Goal: Information Seeking & Learning: Learn about a topic

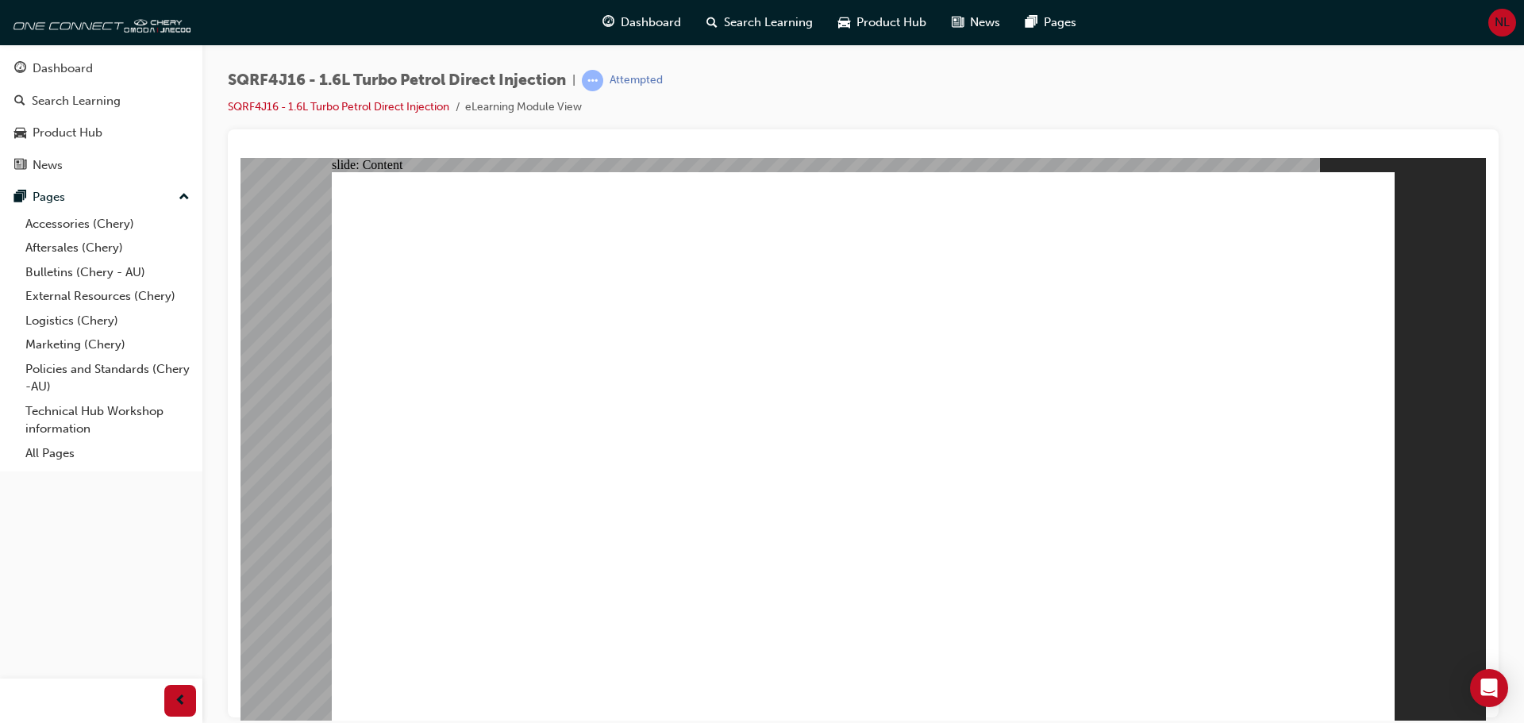
type input "4"
type input "0"
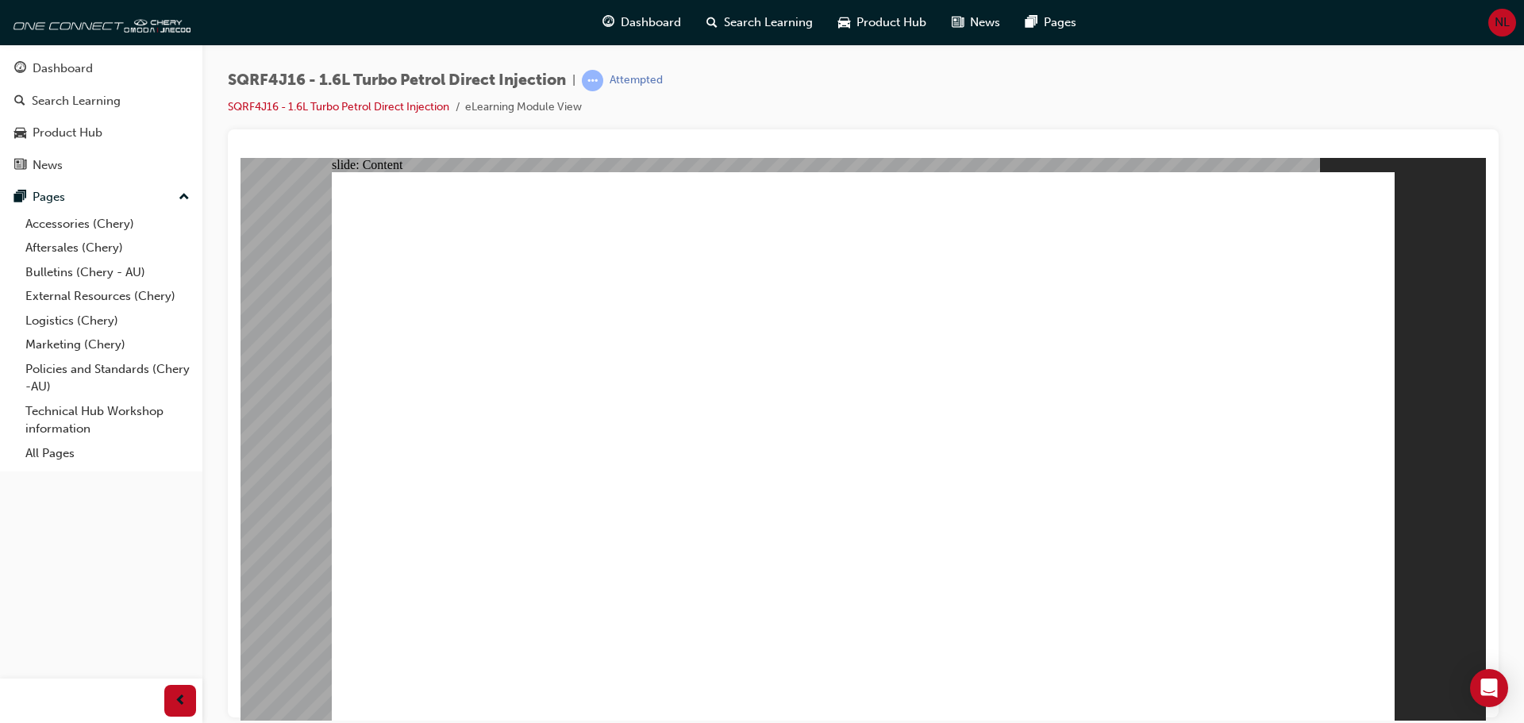
type input "4"
type input "8"
type input "5"
type input "7"
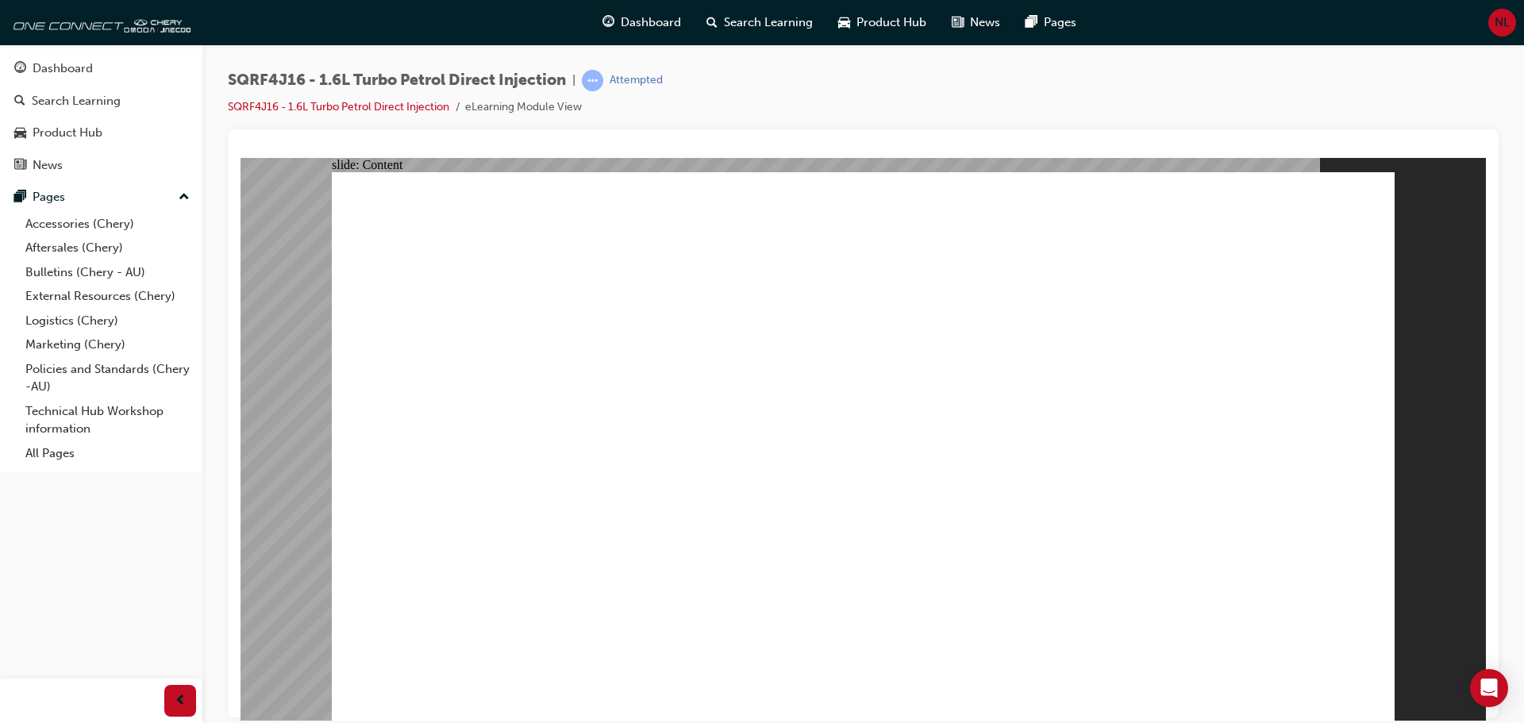
type input "5"
type input "7"
type input "5"
type input "9"
type input "5"
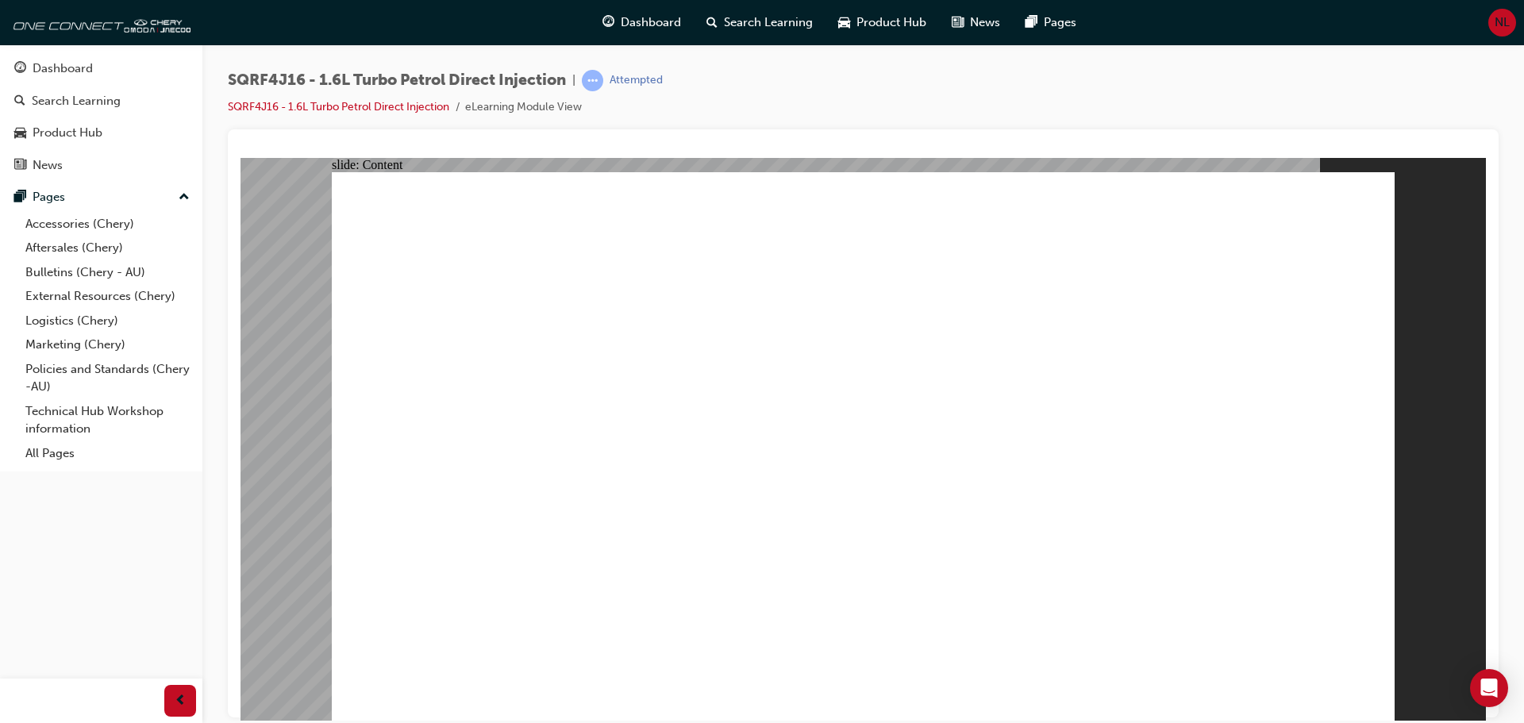
type input "10"
type input "5"
type input "10"
drag, startPoint x: 1071, startPoint y: 588, endPoint x: 1072, endPoint y: 563, distance: 25.5
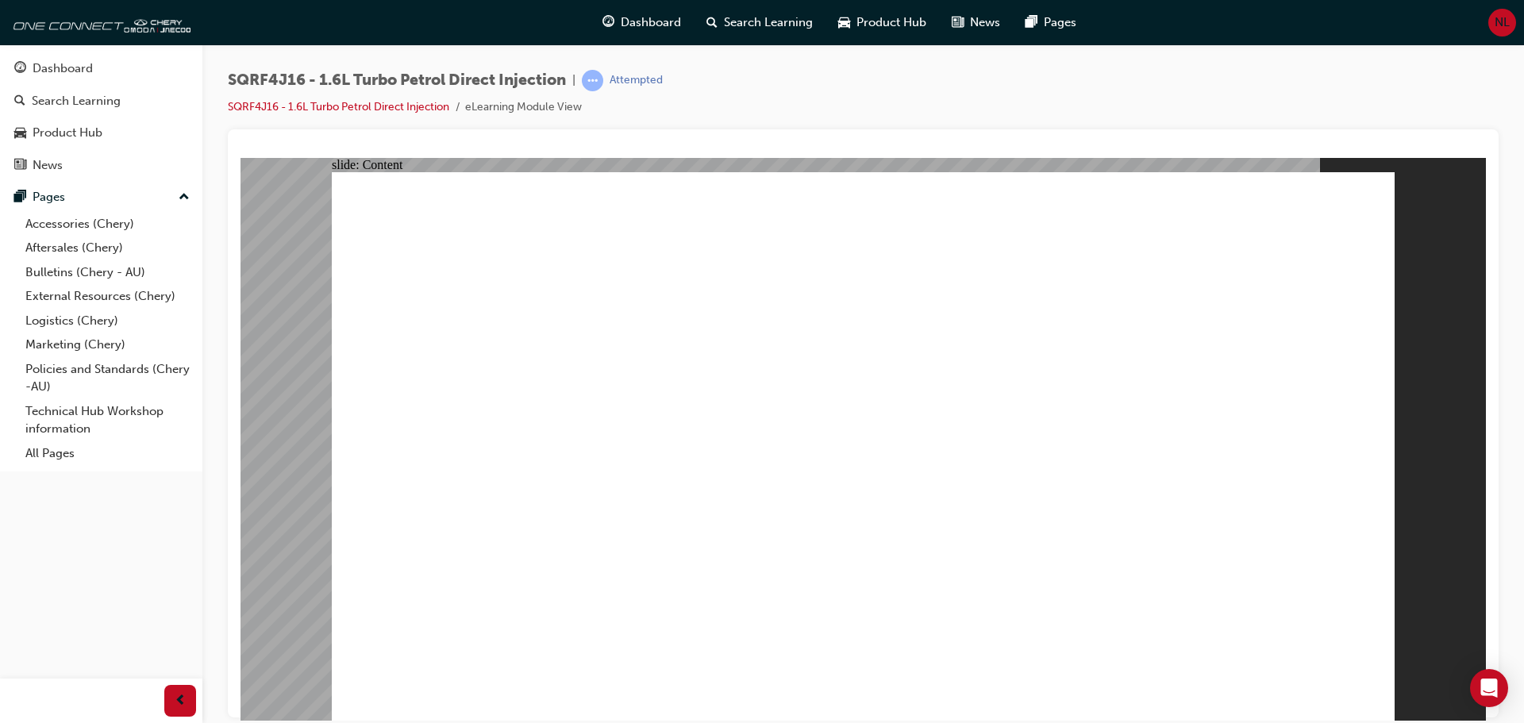
type input "45"
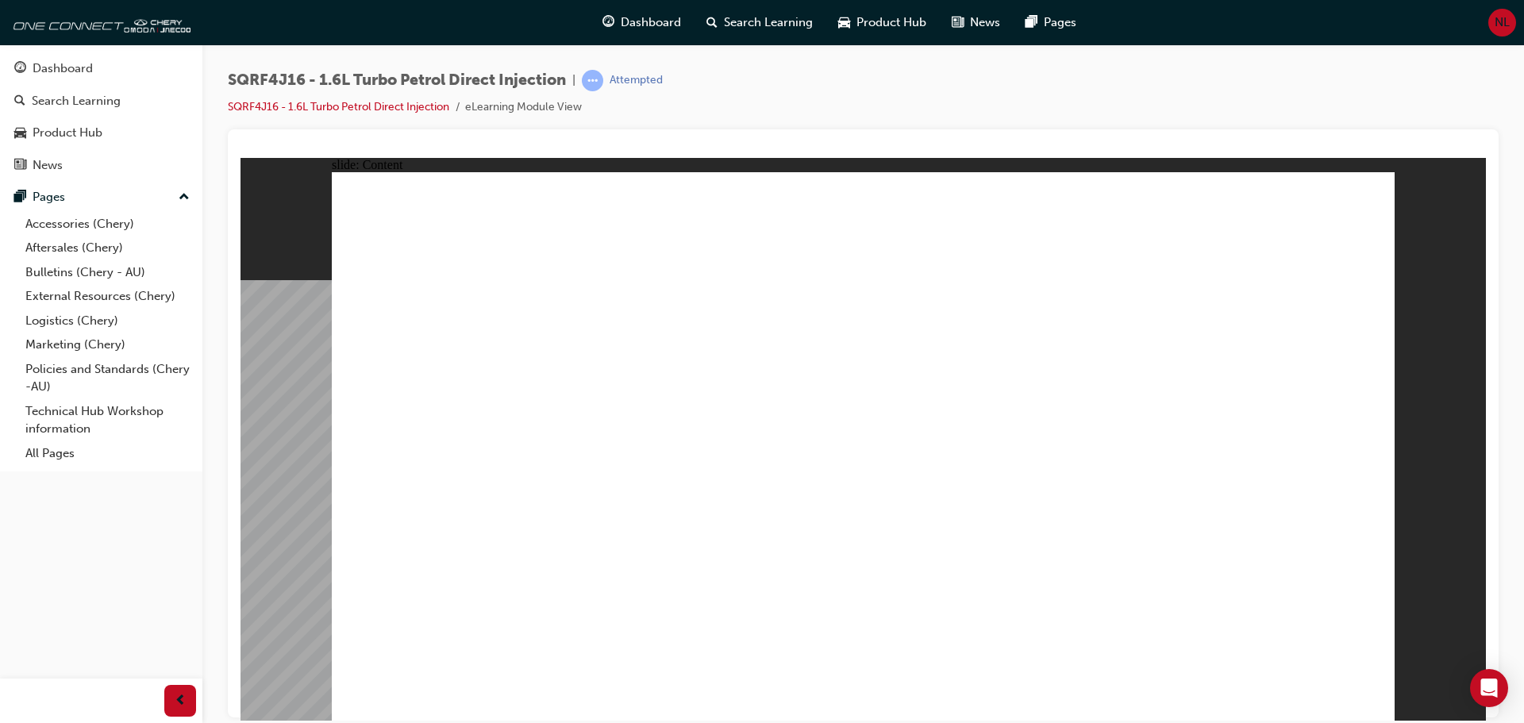
click at [1481, 682] on icon "Open Intercom Messenger" at bounding box center [1489, 688] width 21 height 21
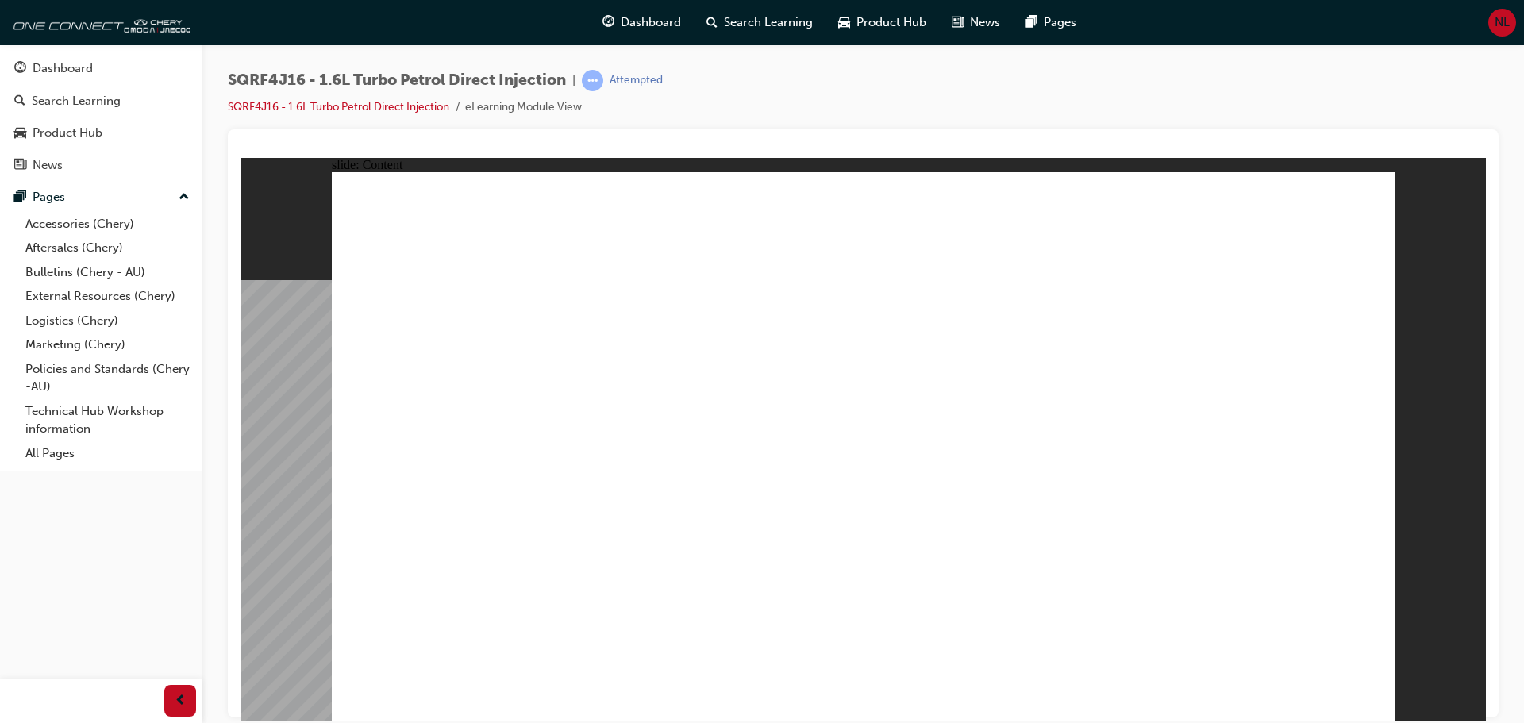
drag, startPoint x: 1106, startPoint y: 616, endPoint x: 1149, endPoint y: 621, distance: 43.9
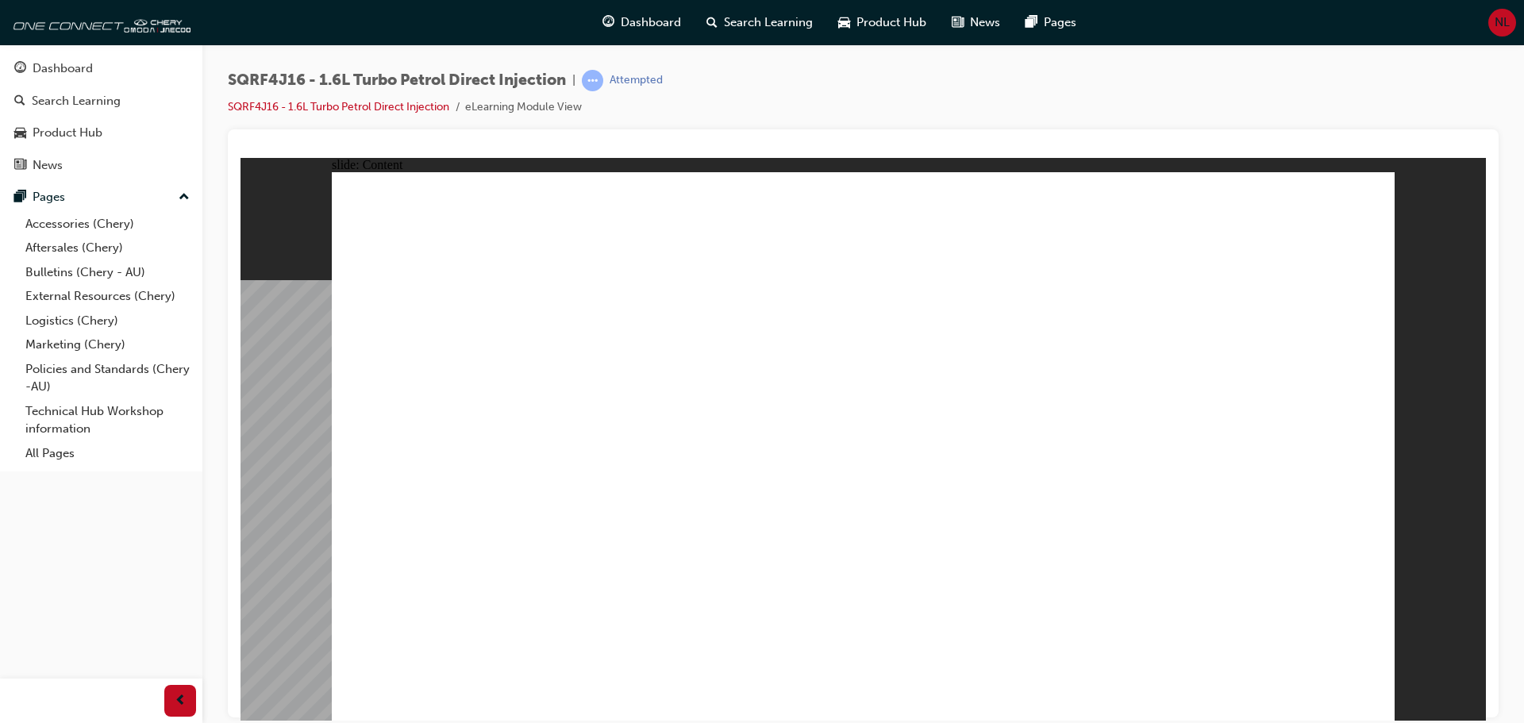
drag, startPoint x: 707, startPoint y: 310, endPoint x: 743, endPoint y: 306, distance: 35.9
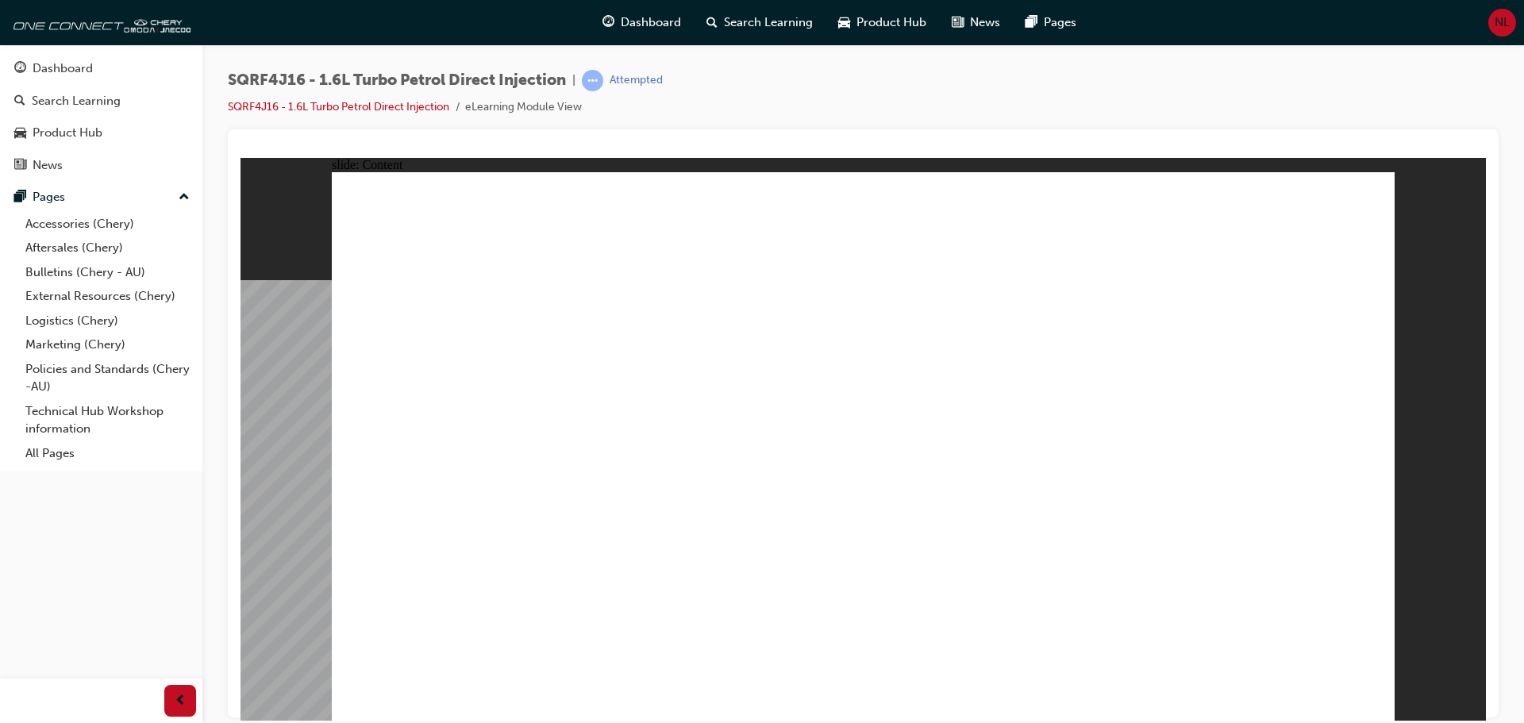
drag, startPoint x: 1370, startPoint y: 685, endPoint x: 1359, endPoint y: 704, distance: 22.1
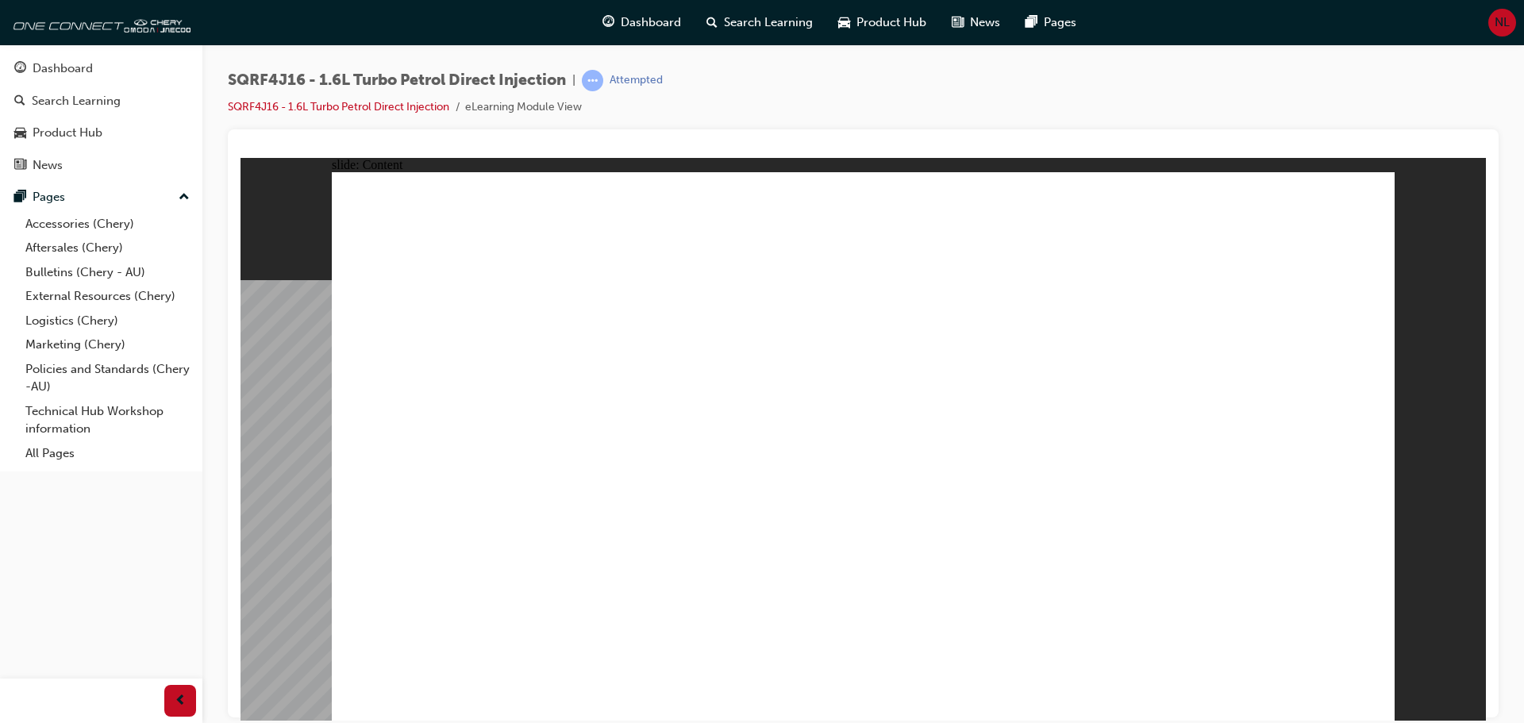
drag, startPoint x: 545, startPoint y: 413, endPoint x: 548, endPoint y: 475, distance: 62.0
drag, startPoint x: 548, startPoint y: 475, endPoint x: 551, endPoint y: 564, distance: 89.0
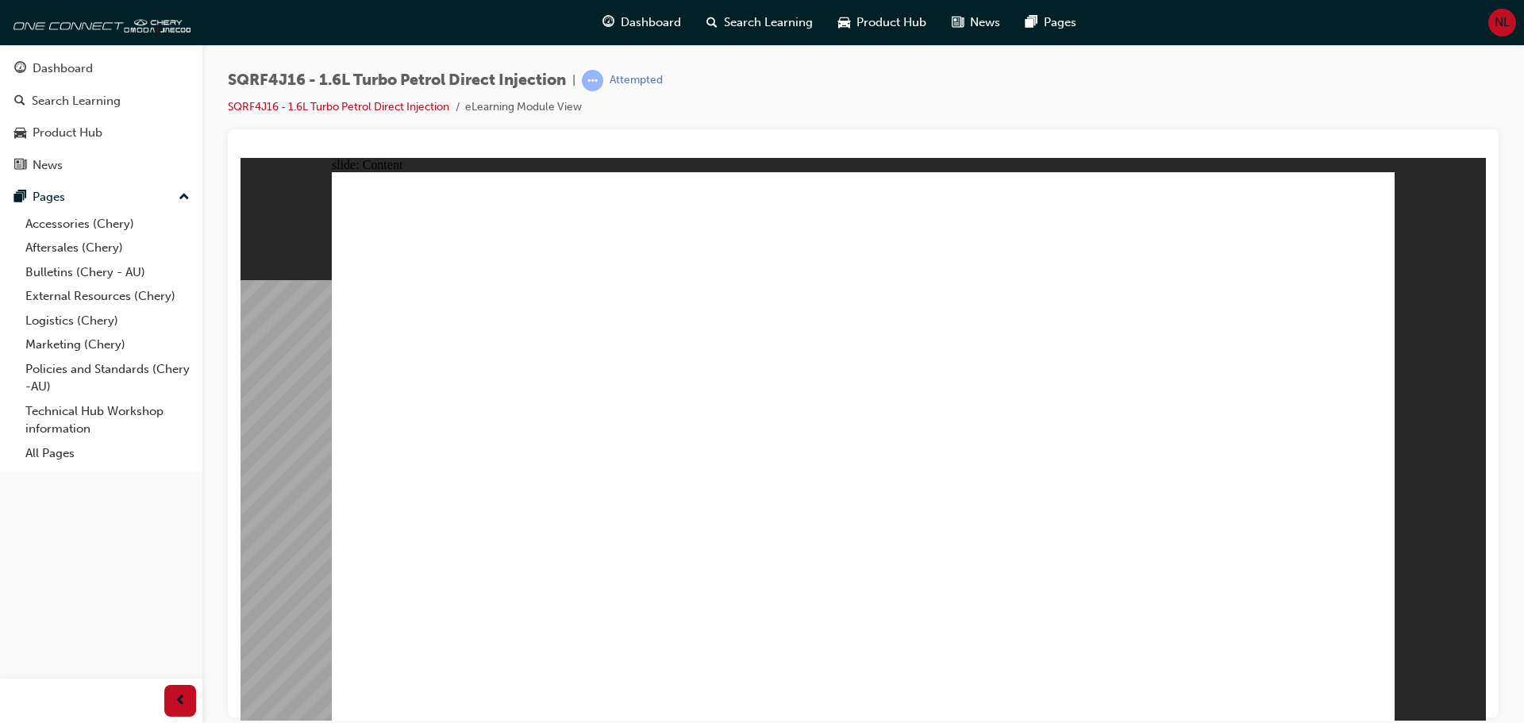
drag, startPoint x: 554, startPoint y: 579, endPoint x: 572, endPoint y: 603, distance: 29.5
drag, startPoint x: 620, startPoint y: 637, endPoint x: 688, endPoint y: 614, distance: 72.0
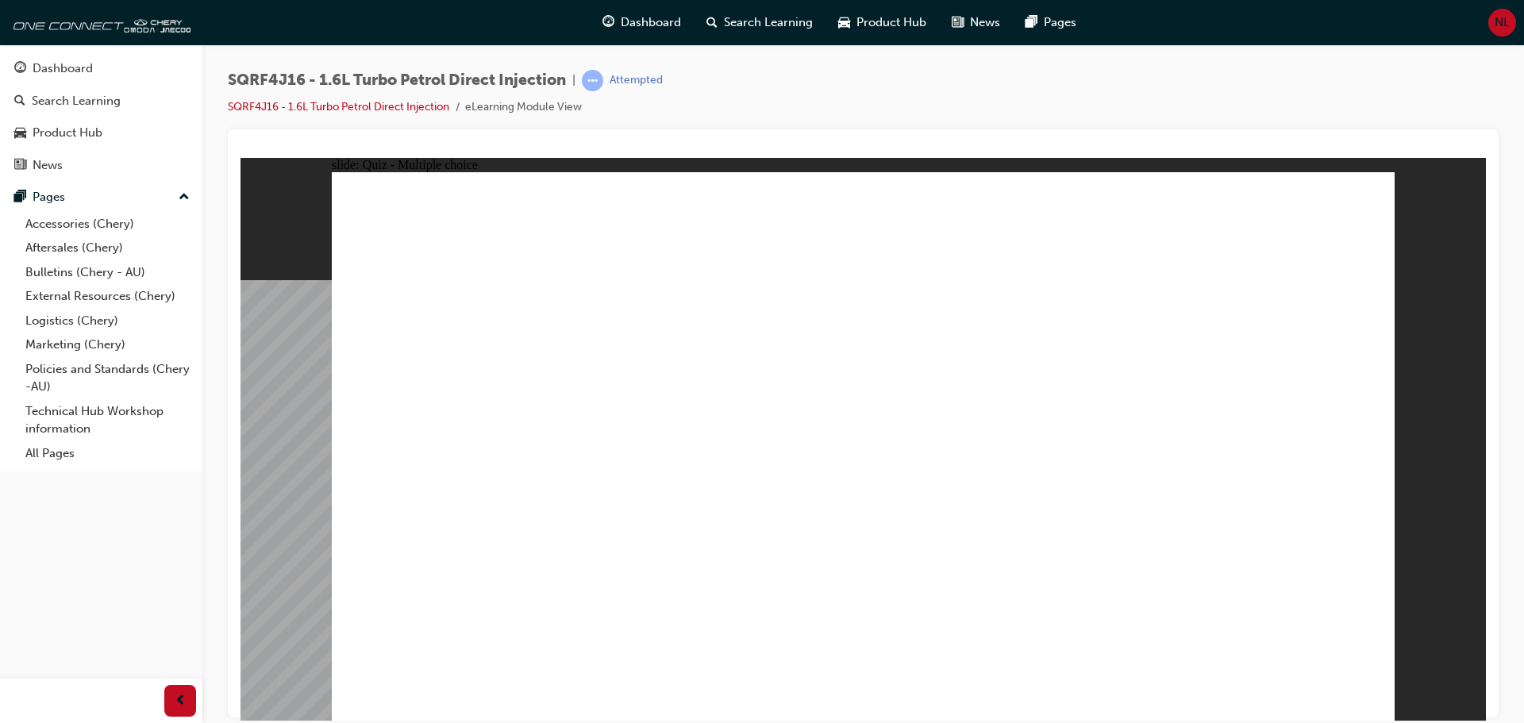
radio input "true"
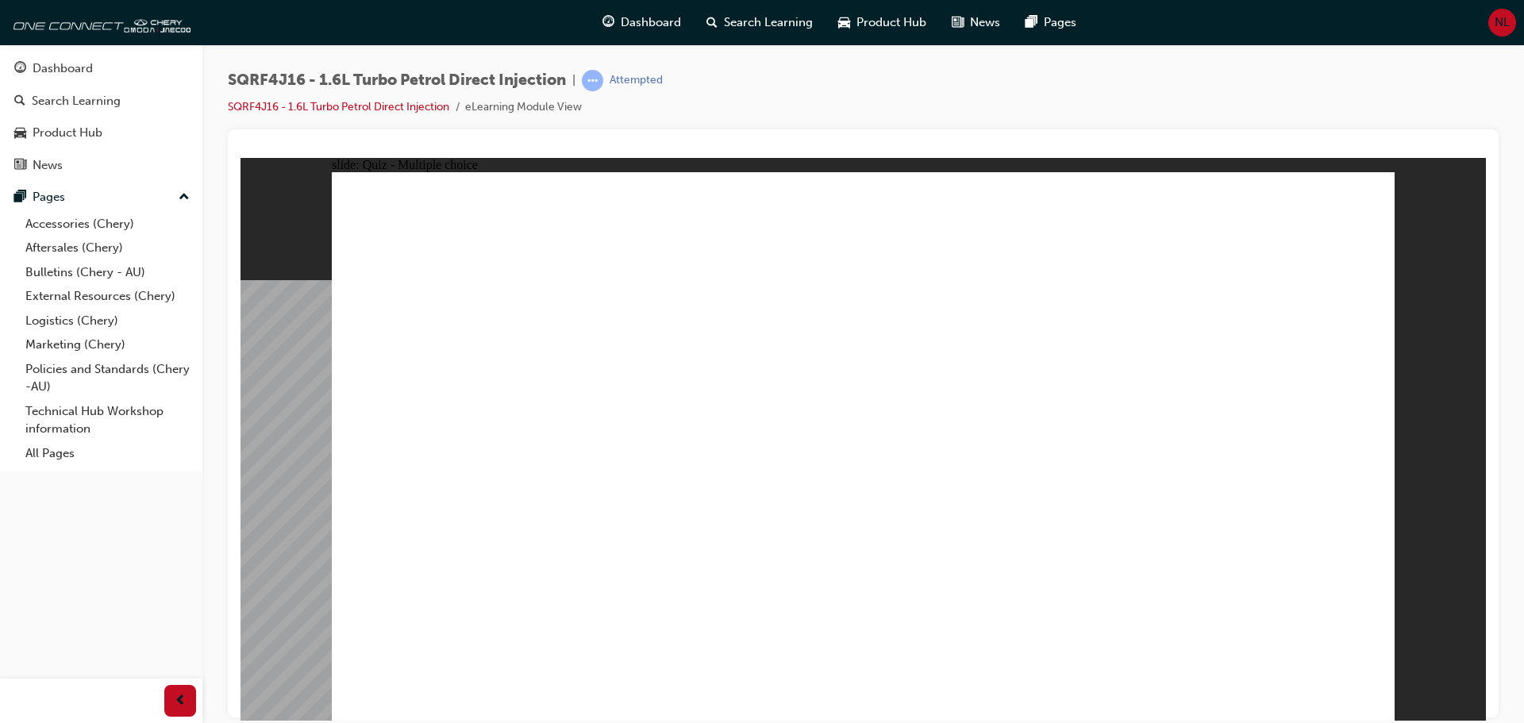
radio input "true"
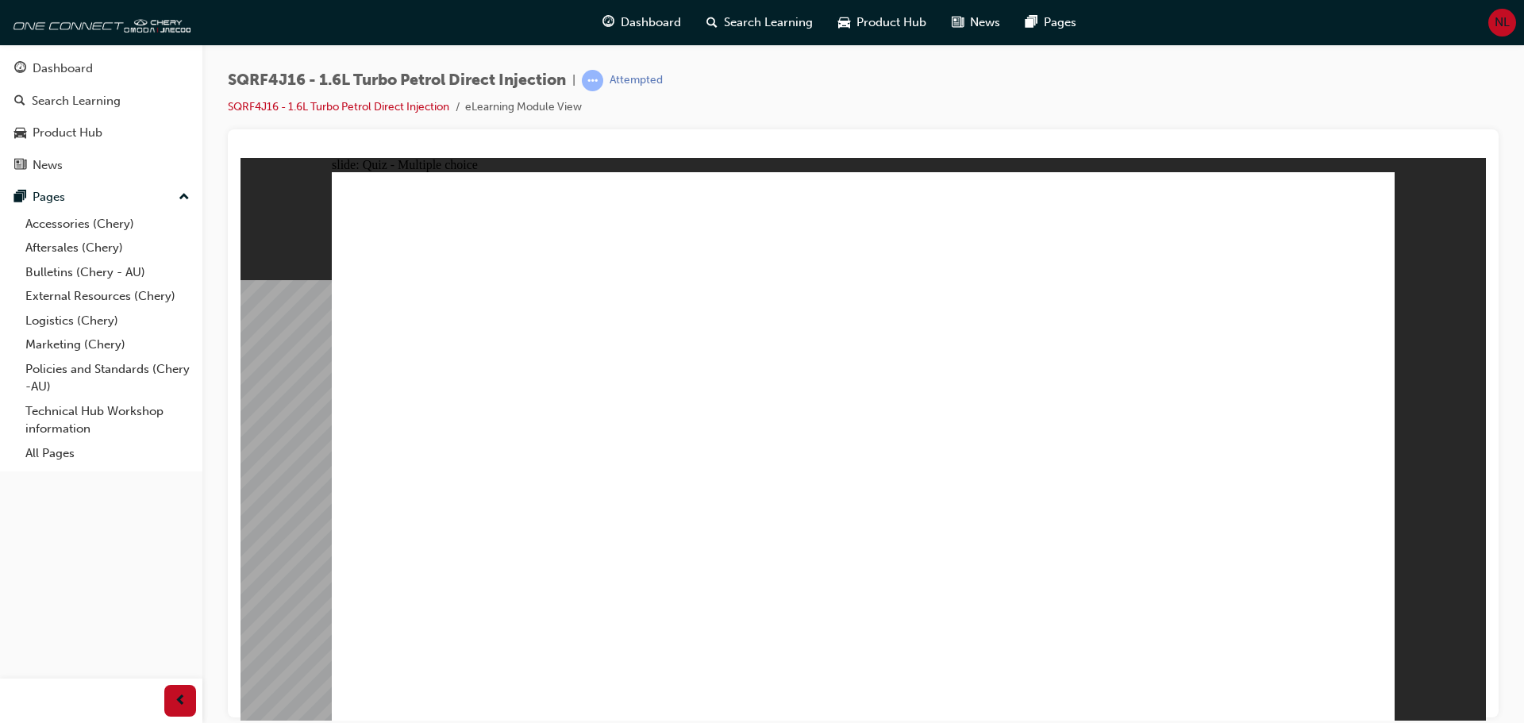
click at [77, 60] on div "Dashboard" at bounding box center [63, 69] width 60 height 18
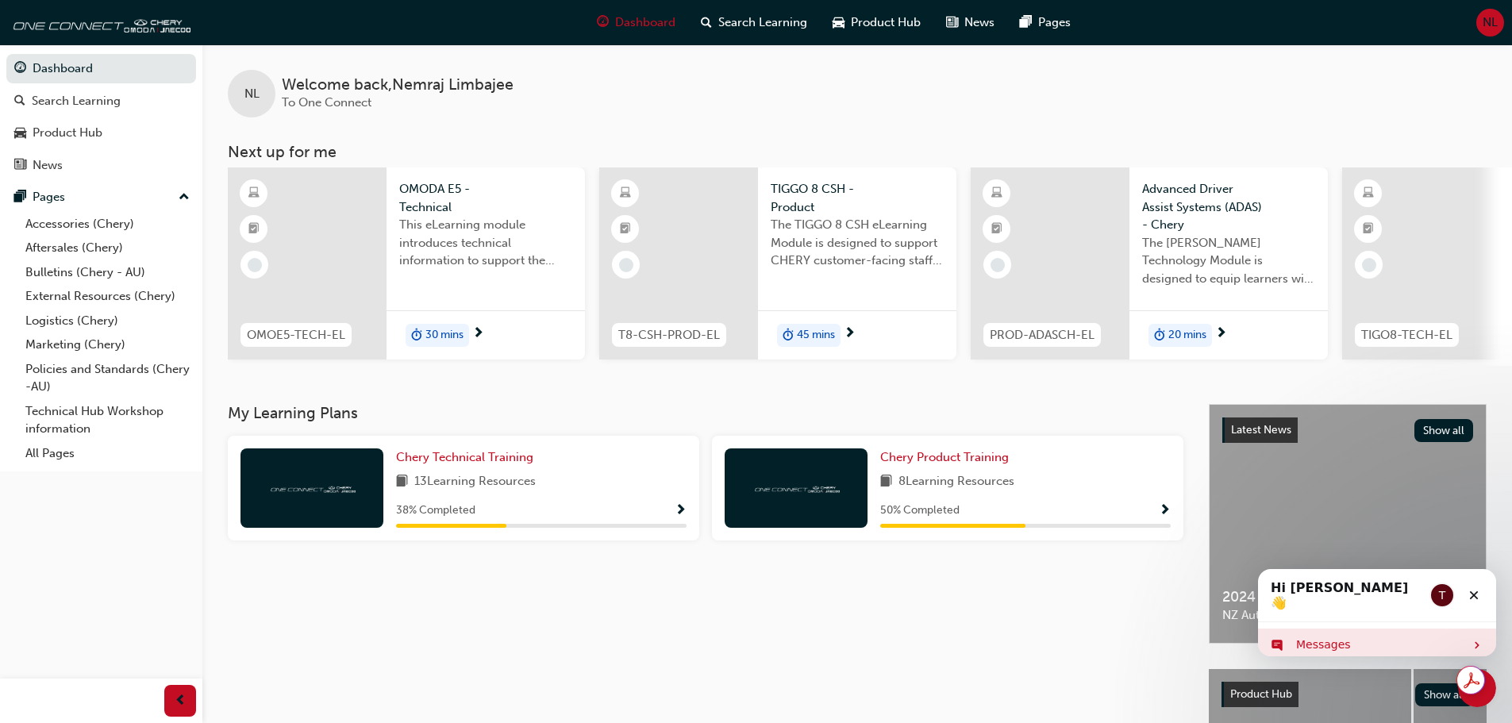
click at [1334, 629] on div "Messages" at bounding box center [1377, 645] width 238 height 33
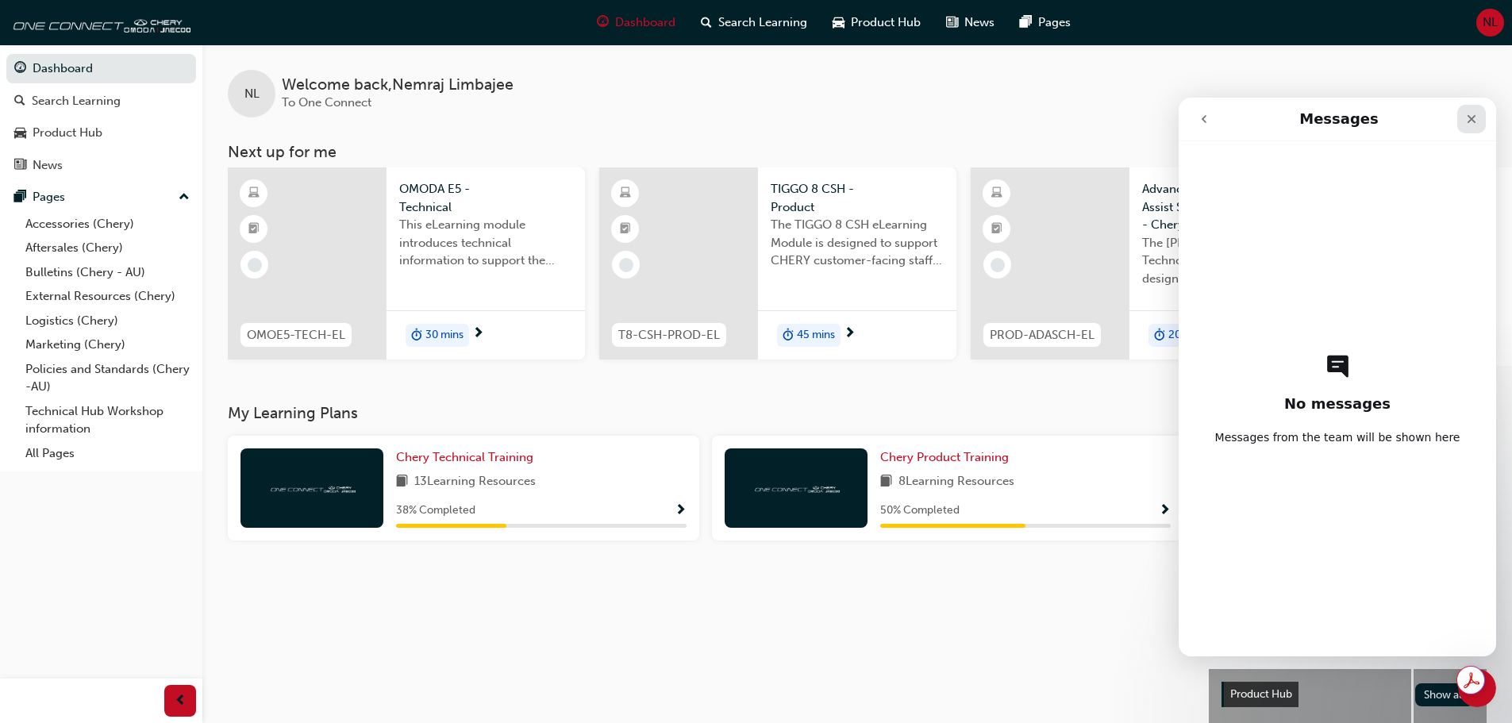
click at [1475, 125] on div "Close" at bounding box center [1471, 119] width 29 height 29
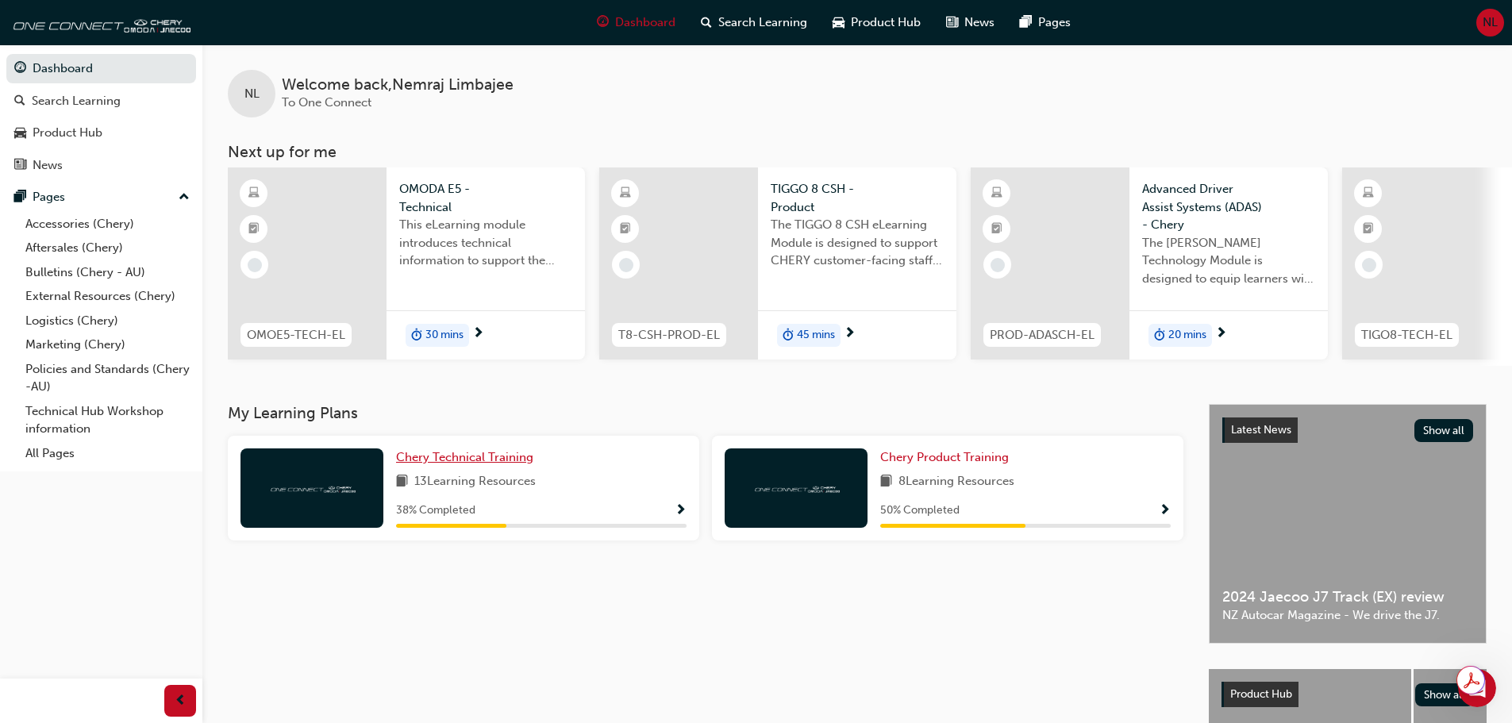
click at [474, 458] on span "Chery Technical Training" at bounding box center [464, 457] width 137 height 14
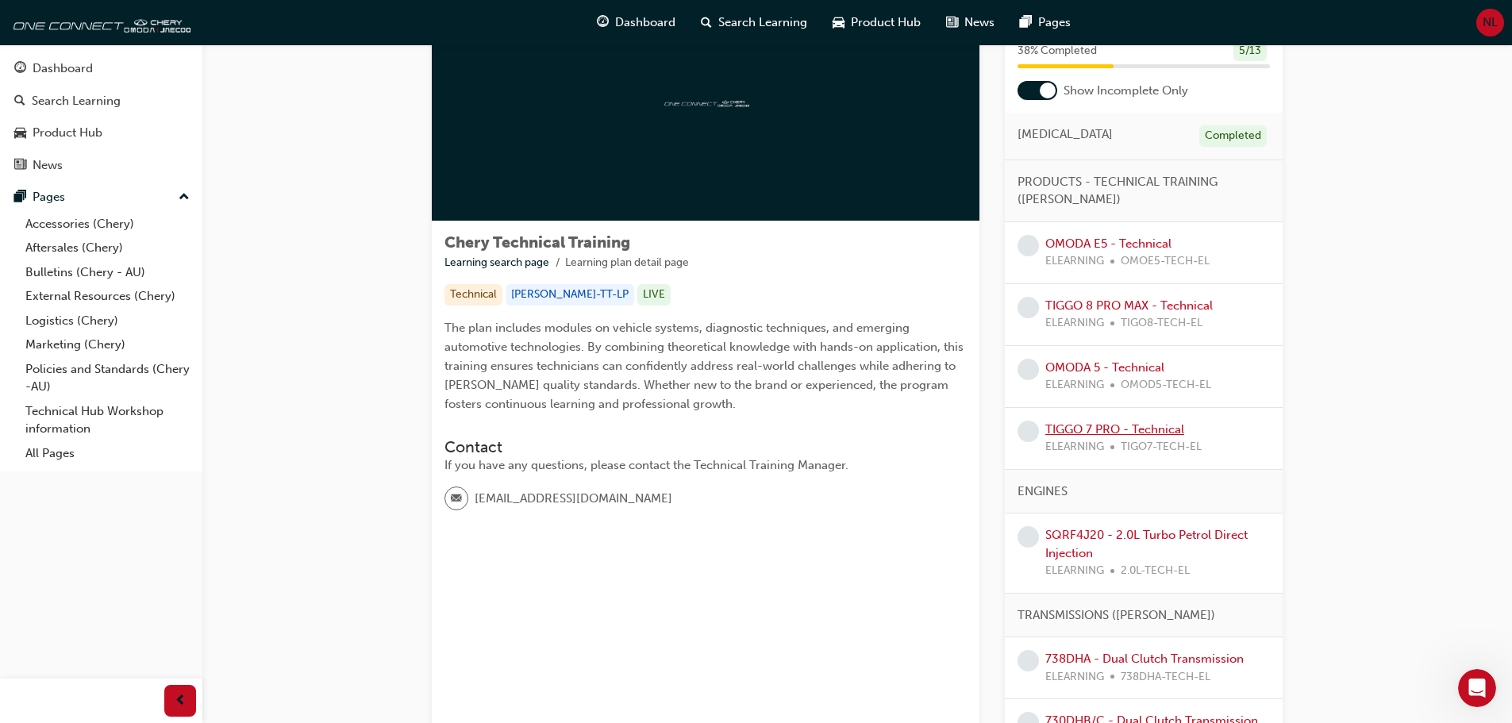
scroll to position [159, 0]
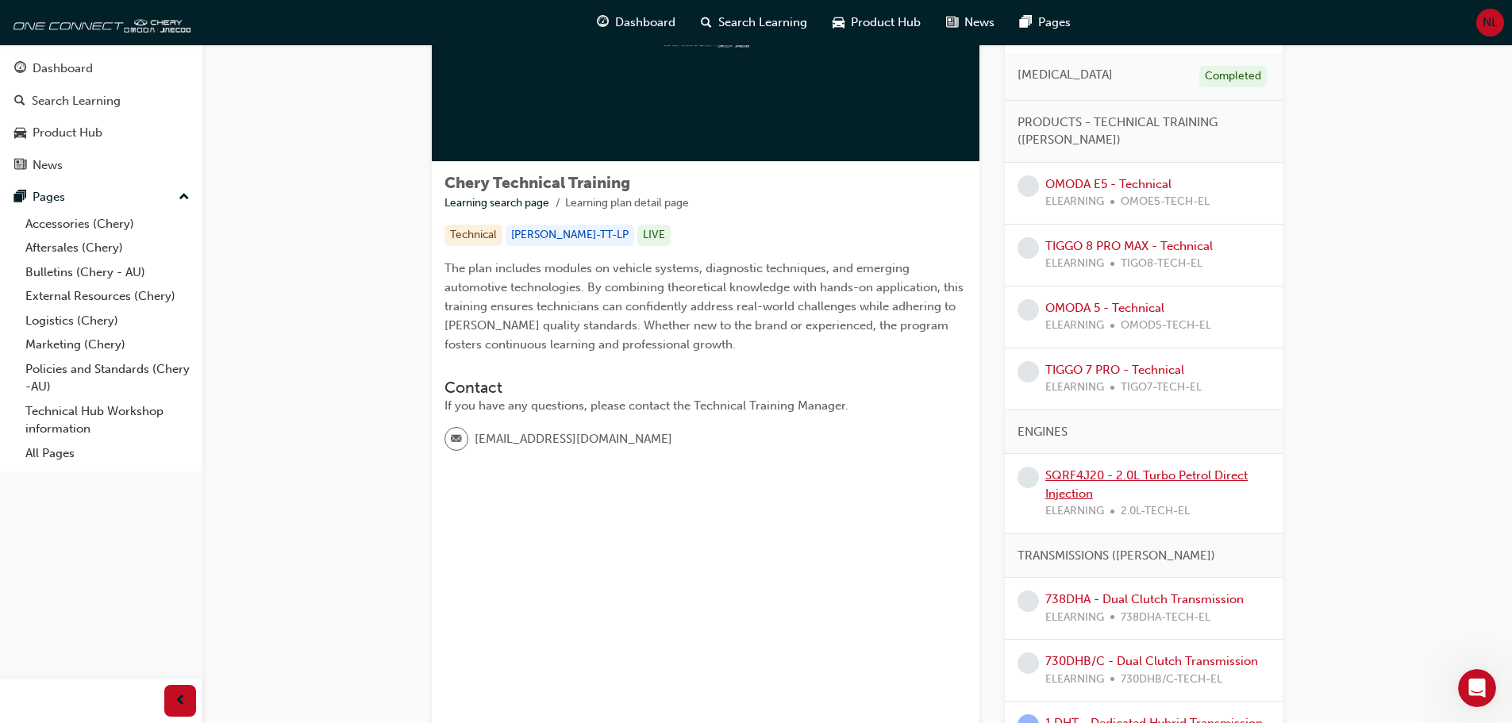
click at [1157, 479] on link "SQRF4J20 - 2.0L Turbo Petrol Direct Injection" at bounding box center [1146, 484] width 202 height 33
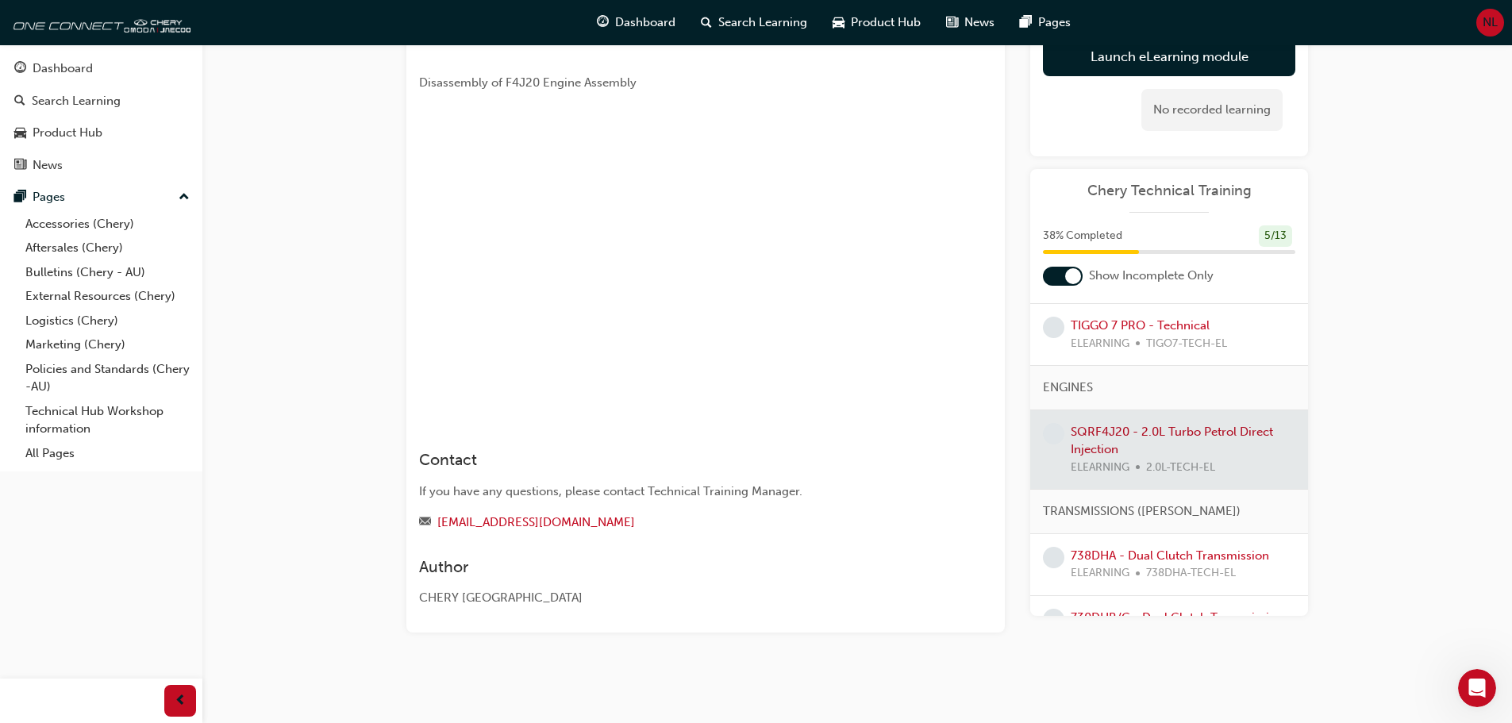
scroll to position [252, 0]
